Goal: Navigation & Orientation: Understand site structure

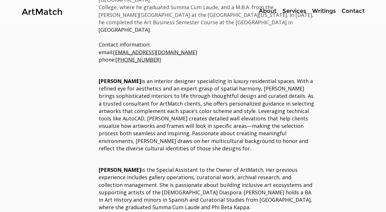
scroll to position [360, 0]
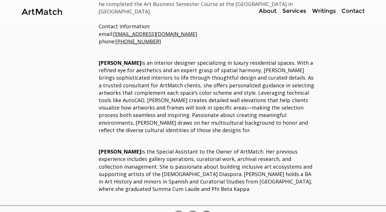
click at [269, 12] on p "About" at bounding box center [267, 11] width 23 height 8
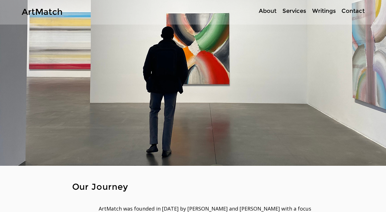
scroll to position [0, 0]
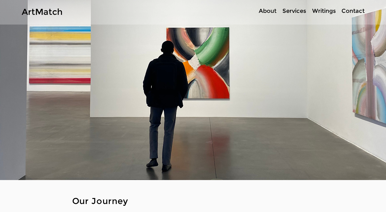
click at [299, 11] on p "Services" at bounding box center [294, 11] width 29 height 8
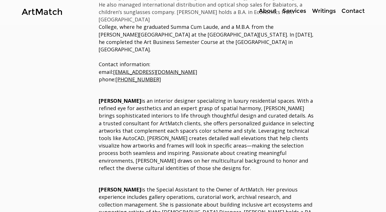
scroll to position [360, 0]
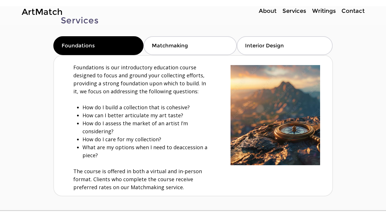
scroll to position [29, 0]
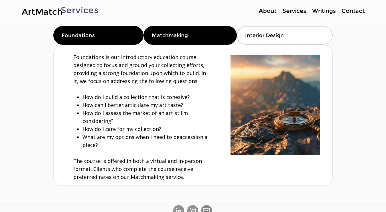
click at [164, 35] on span "Matchmaking" at bounding box center [170, 35] width 36 height 6
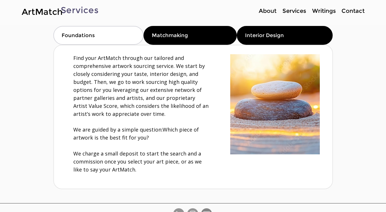
click at [258, 36] on span "Interior Design" at bounding box center [264, 35] width 39 height 6
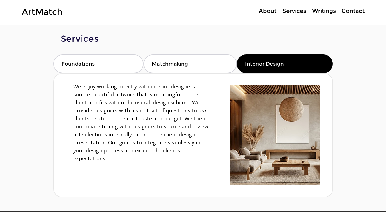
scroll to position [0, 0]
